Goal: Task Accomplishment & Management: Manage account settings

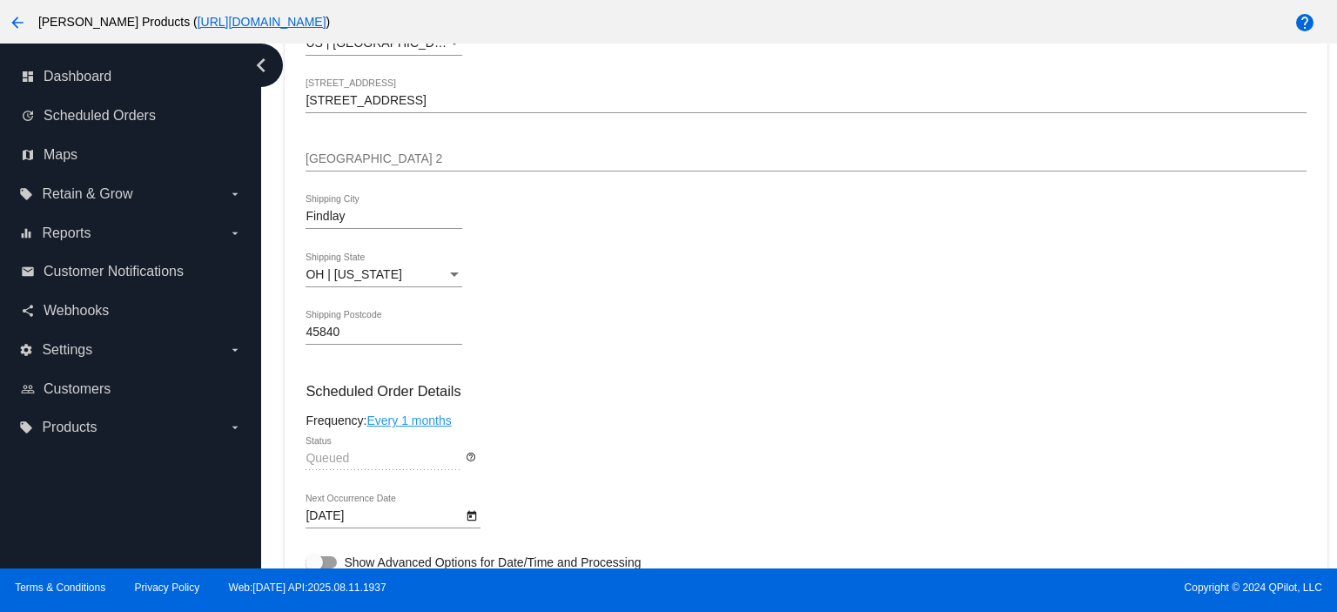
scroll to position [697, 0]
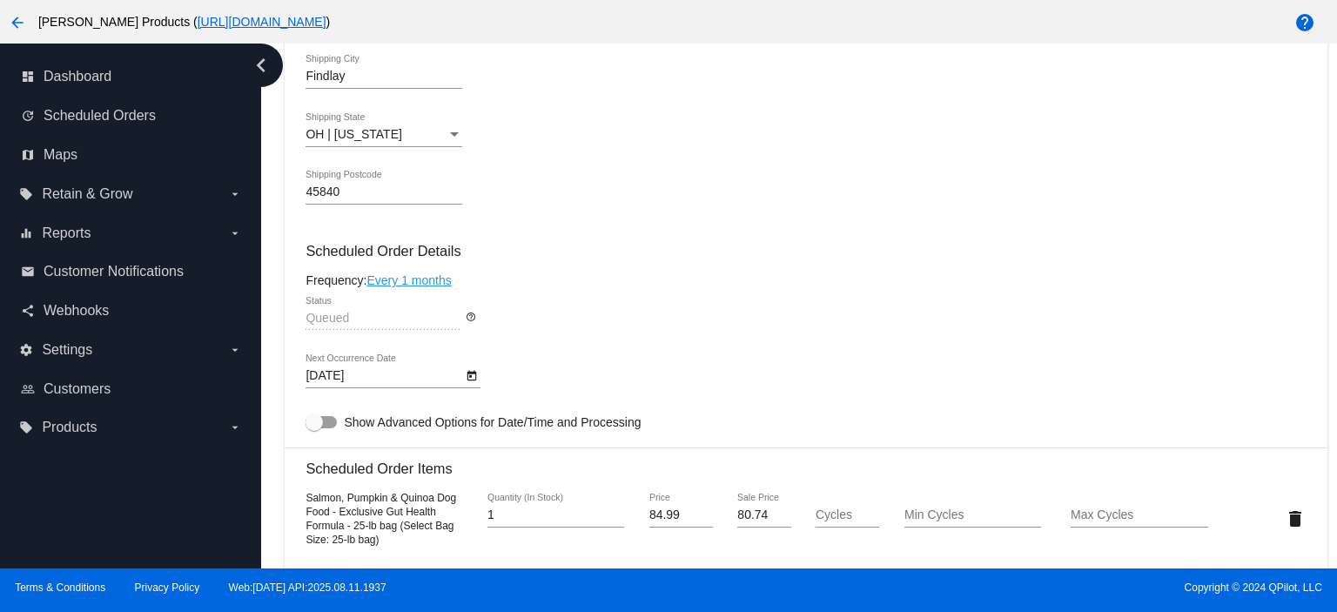
click at [354, 377] on body "arrow_back [PERSON_NAME] Products ( [URL][DOMAIN_NAME] ) help dashboard Dashboa…" at bounding box center [668, 306] width 1337 height 612
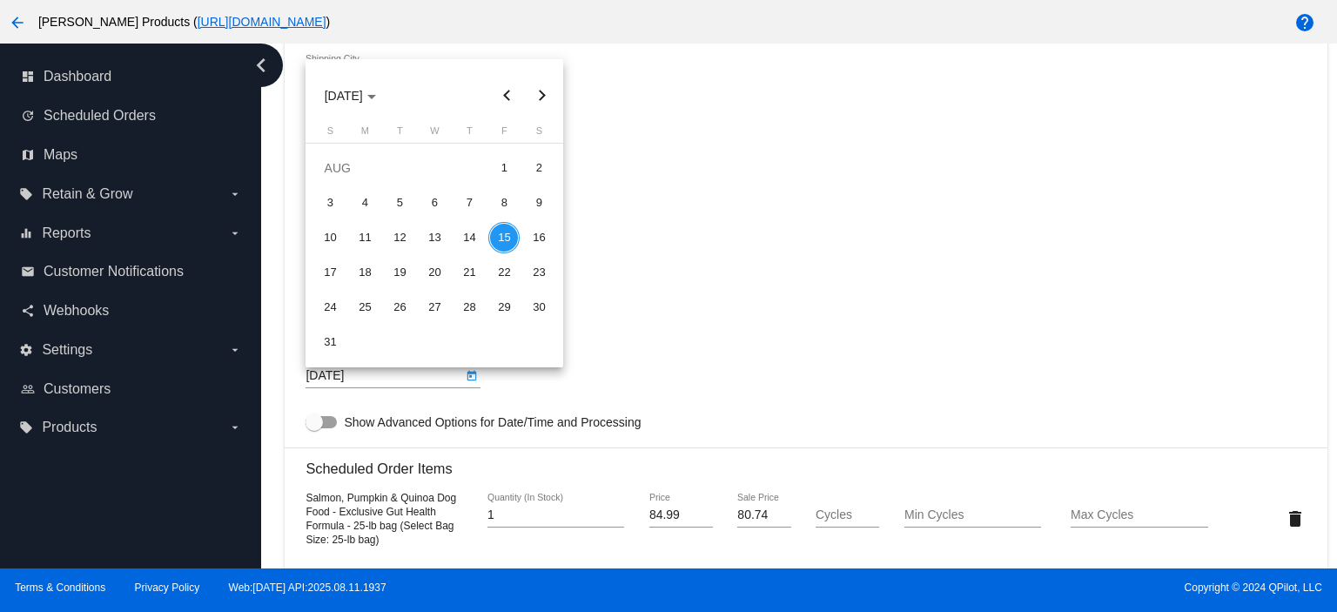
click at [541, 97] on button "Next month" at bounding box center [541, 95] width 35 height 35
click at [536, 94] on button "Next month" at bounding box center [541, 95] width 35 height 35
click at [429, 241] on div "15" at bounding box center [434, 237] width 31 height 31
type input "[DATE]"
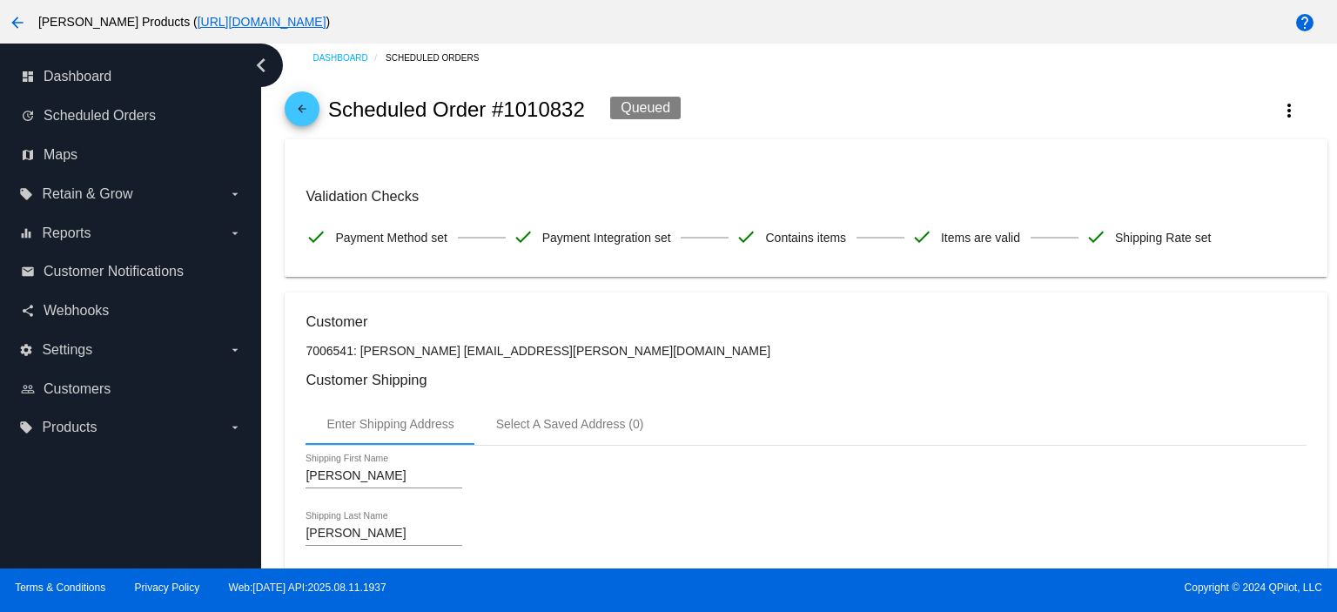
scroll to position [0, 0]
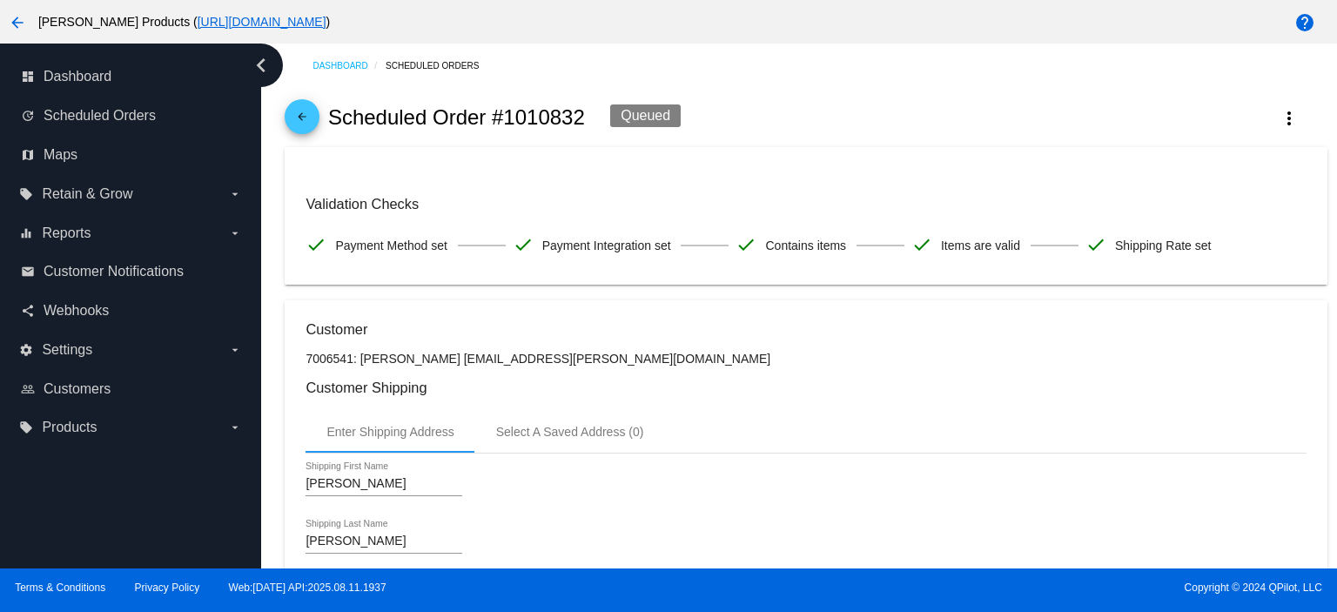
click at [299, 117] on mat-icon "arrow_back" at bounding box center [302, 121] width 21 height 21
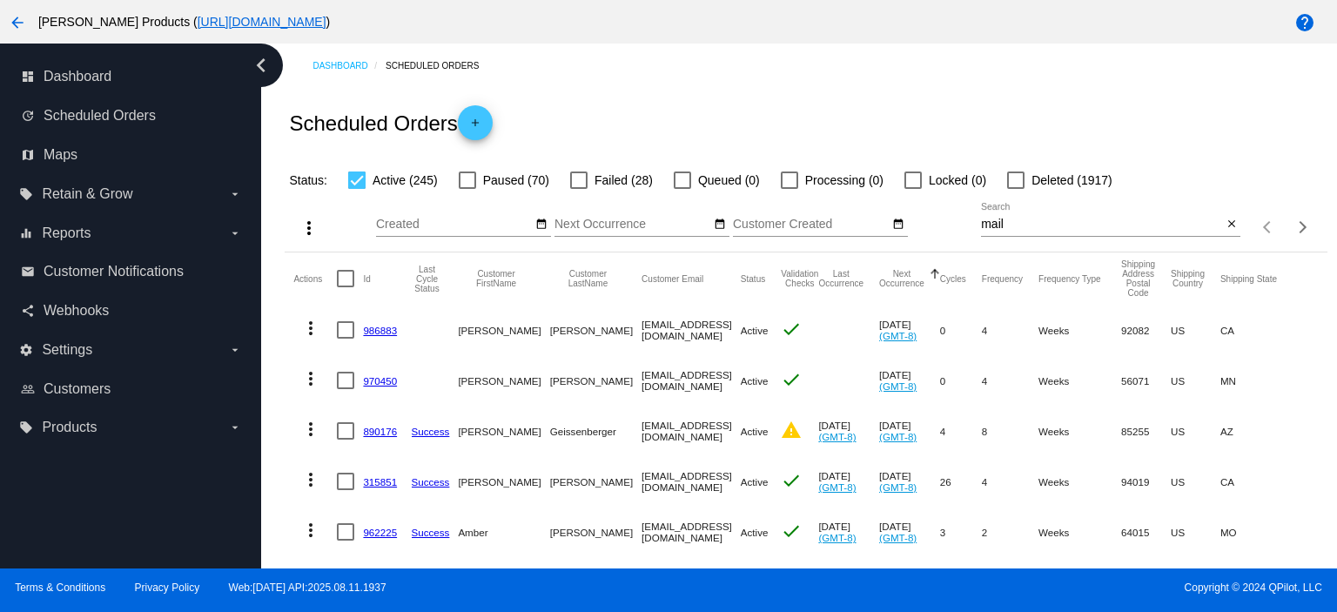
click at [999, 226] on input "mail" at bounding box center [1101, 225] width 241 height 14
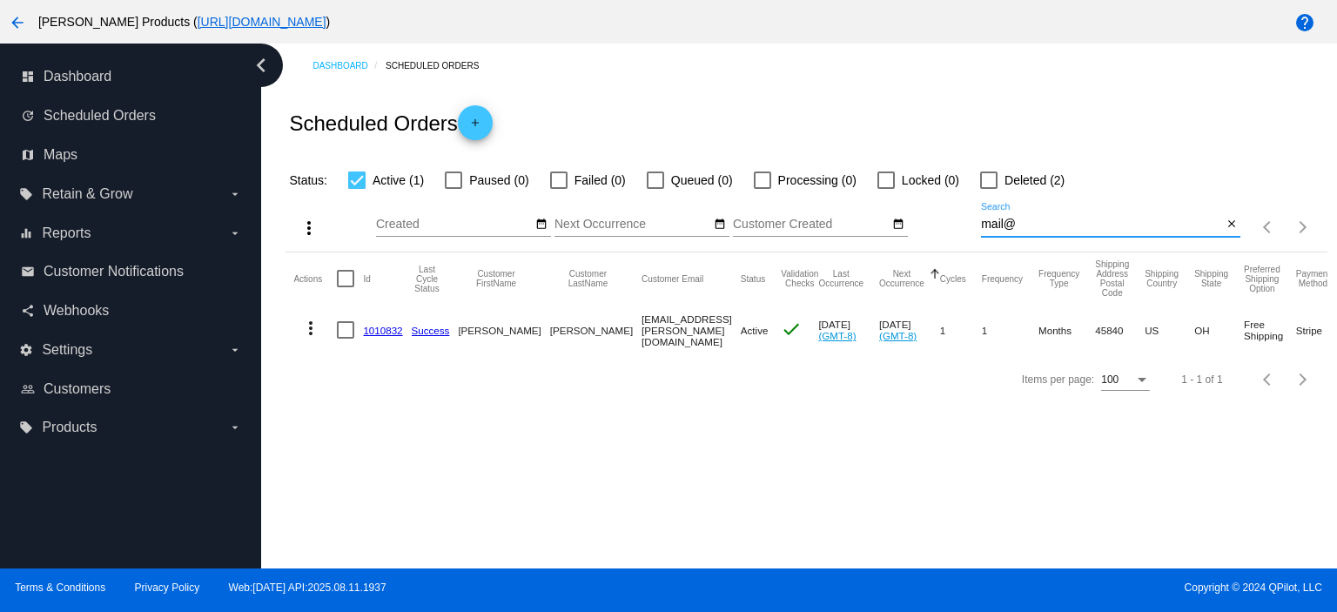
type input "mail@"
click at [382, 334] on link "1010832" at bounding box center [382, 330] width 39 height 11
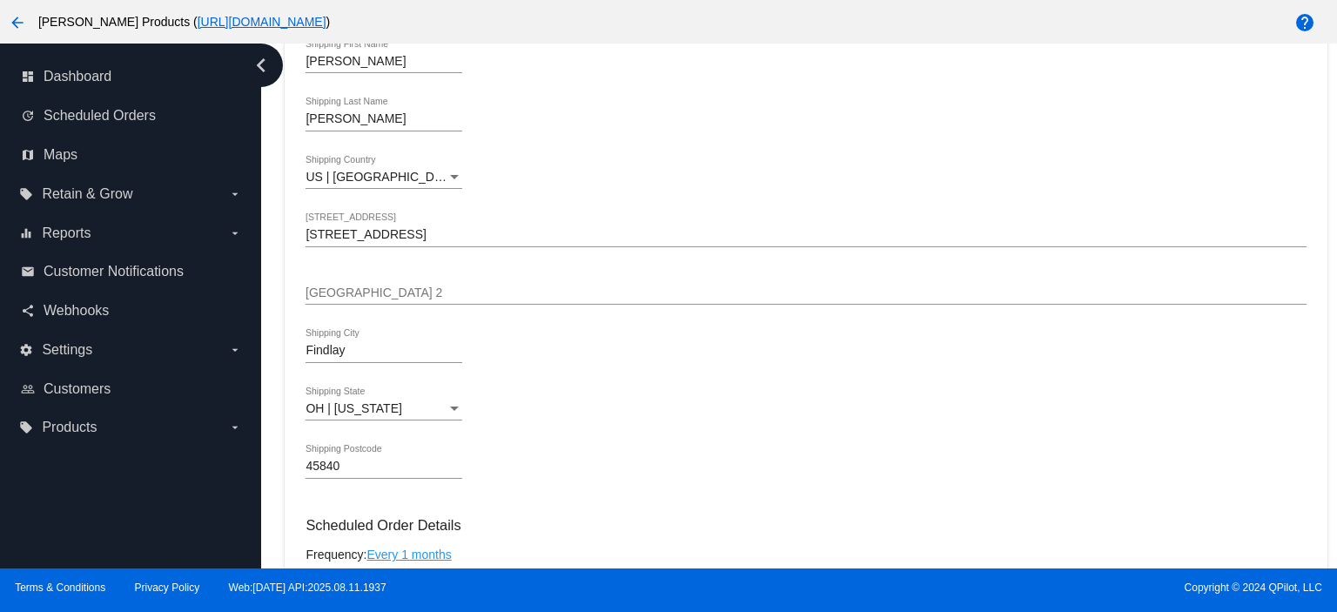
scroll to position [928, 0]
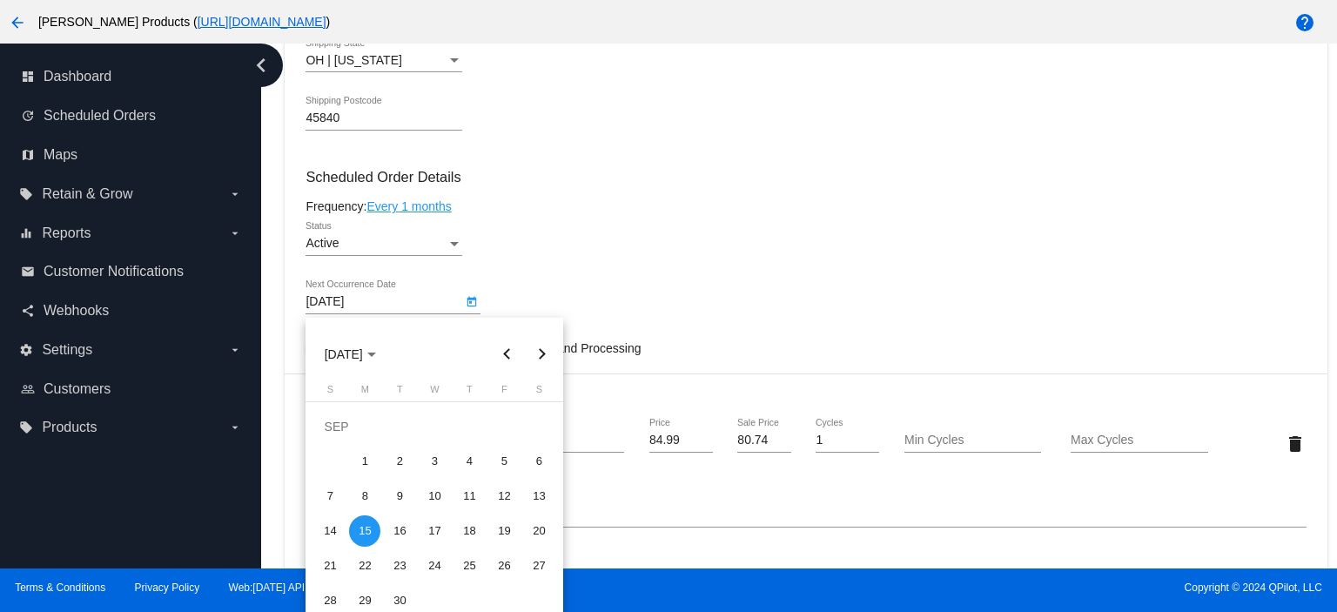
click at [394, 306] on body "arrow_back [PERSON_NAME] Products ( [URL][DOMAIN_NAME] ) help dashboard Dashboa…" at bounding box center [668, 306] width 1337 height 612
click at [536, 352] on button "Next month" at bounding box center [541, 354] width 35 height 35
click at [445, 499] on div "15" at bounding box center [434, 496] width 31 height 31
type input "[DATE]"
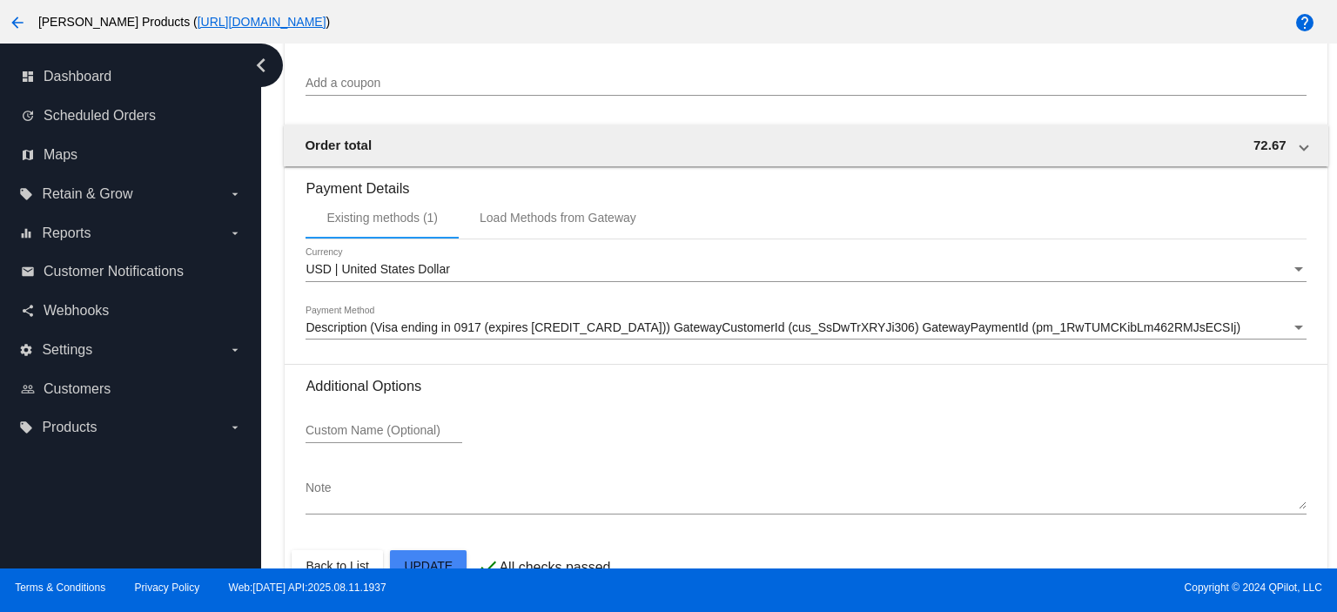
scroll to position [1705, 0]
